Goal: Check status: Check status

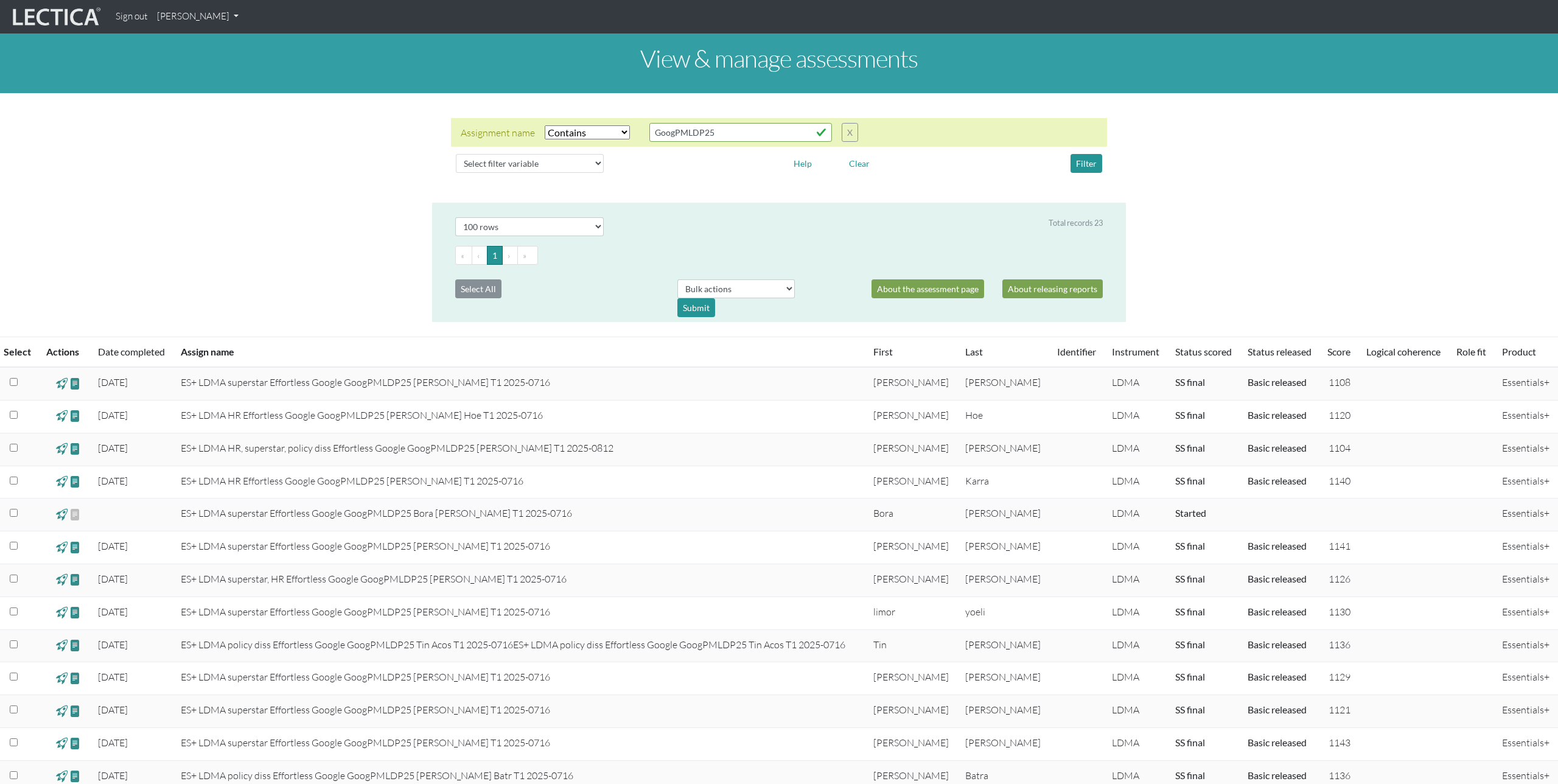
select select "icontains"
select select "100"
